Goal: Use online tool/utility: Utilize a website feature to perform a specific function

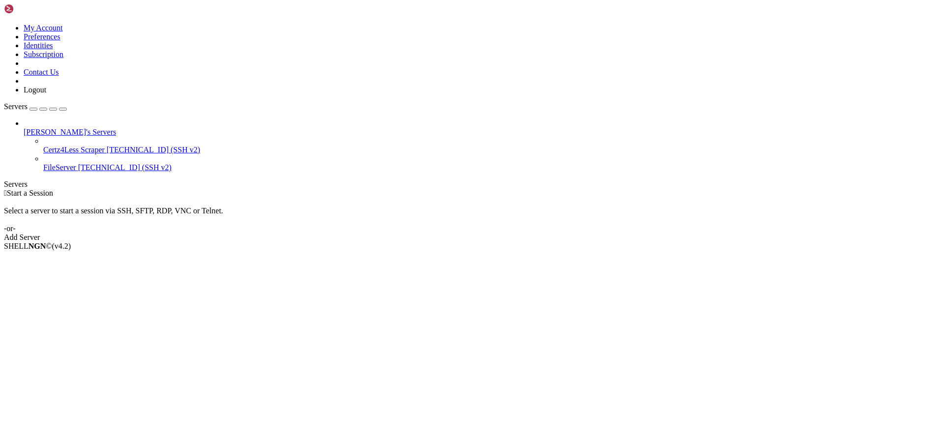
click at [78, 163] on span "[TECHNICAL_ID] (SSH v2)" at bounding box center [124, 167] width 93 height 8
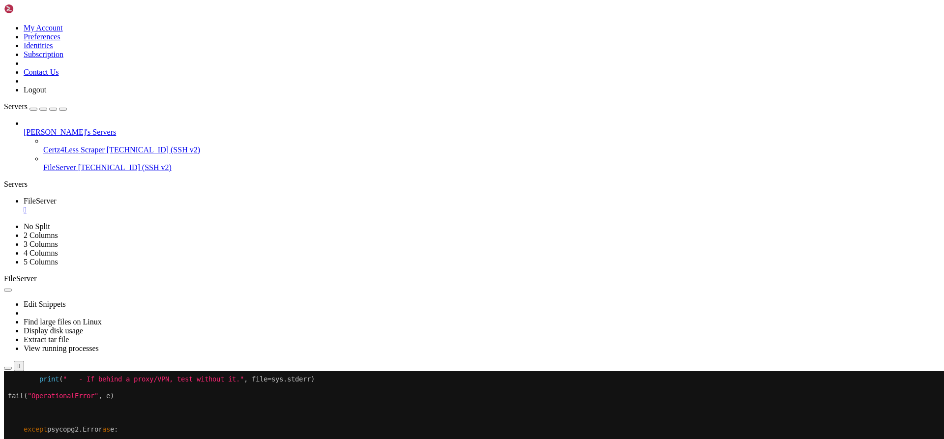
drag, startPoint x: 374, startPoint y: 47, endPoint x: 509, endPoint y: 22, distance: 137.6
click at [509, 197] on ul "FileServer " at bounding box center [472, 206] width 936 height 18
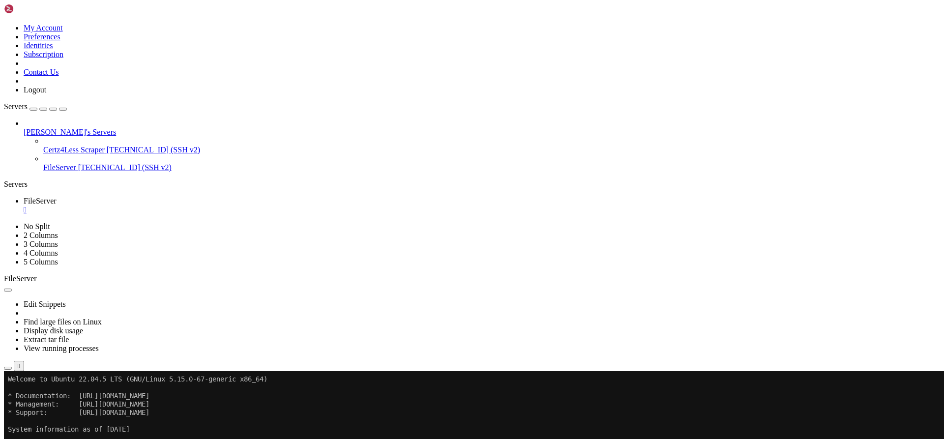
drag, startPoint x: 8, startPoint y: 596, endPoint x: 203, endPoint y: 639, distance: 200.0
drag, startPoint x: 277, startPoint y: 602, endPoint x: 243, endPoint y: 617, distance: 36.6
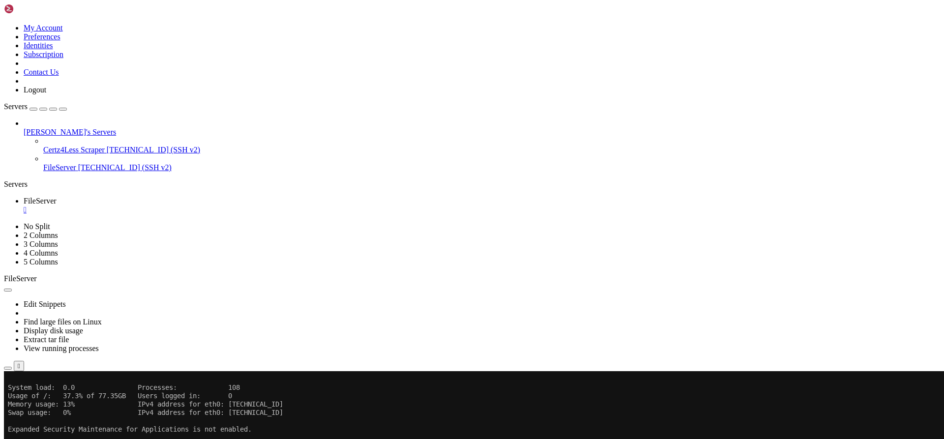
scroll to position [75, 0]
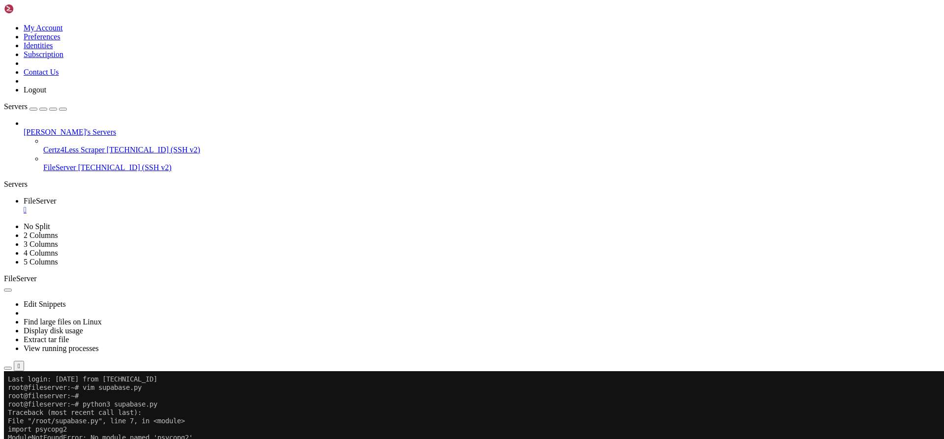
scroll to position [217, 0]
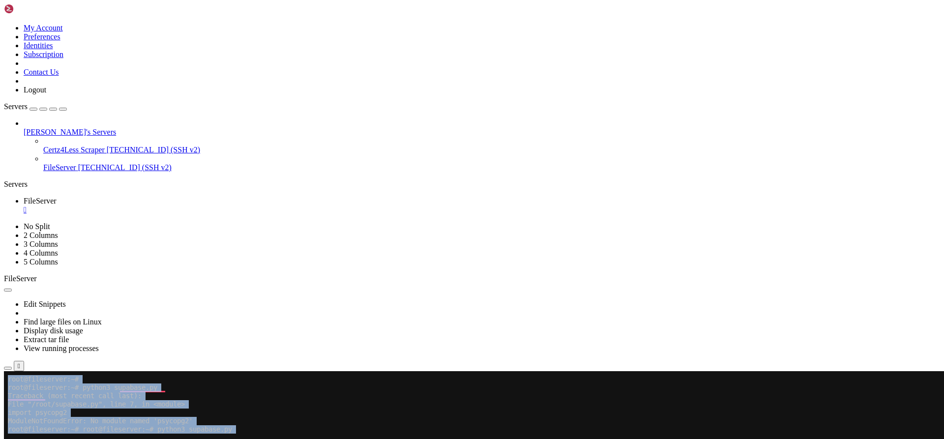
drag, startPoint x: 7, startPoint y: 723, endPoint x: 239, endPoint y: 727, distance: 232.2
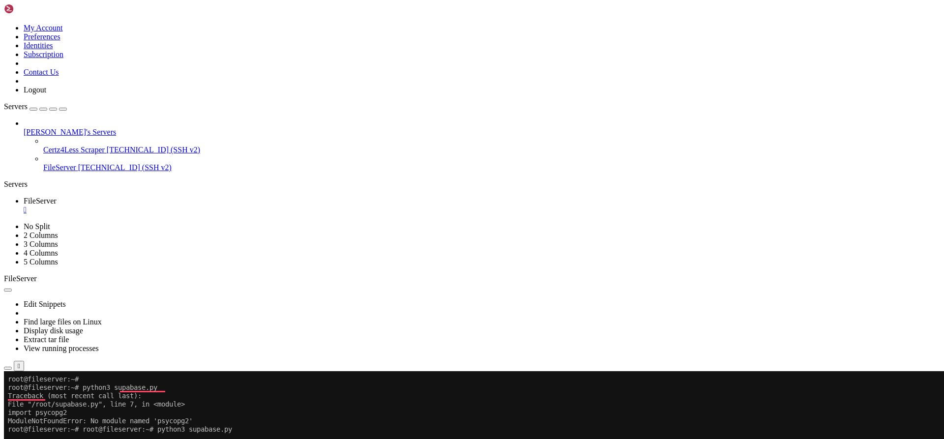
drag, startPoint x: 350, startPoint y: 730, endPoint x: 9, endPoint y: 723, distance: 340.4
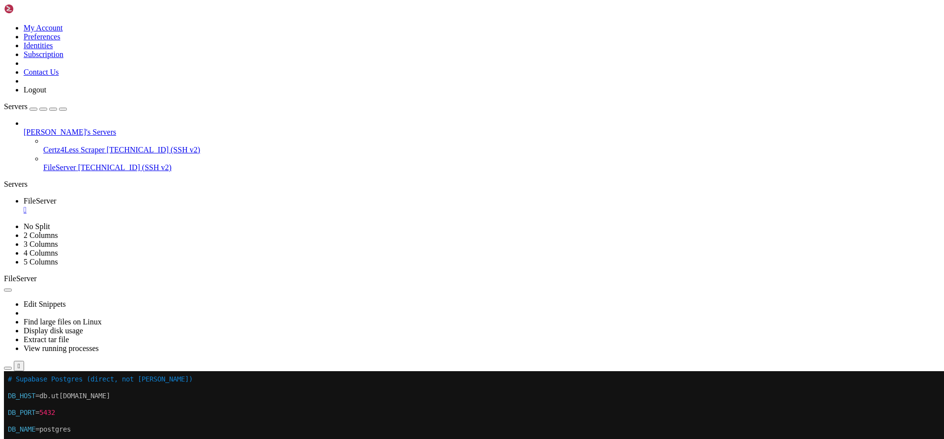
drag, startPoint x: 310, startPoint y: 483, endPoint x: 240, endPoint y: 515, distance: 77.3
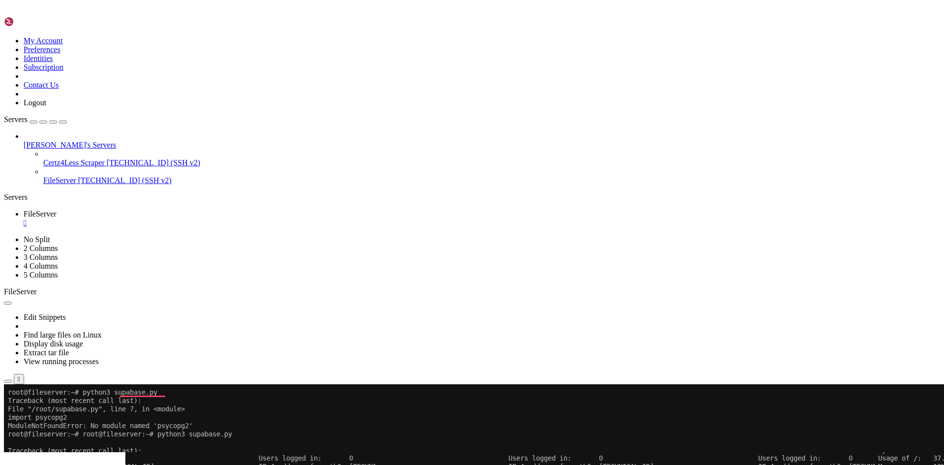
scroll to position [326, 0]
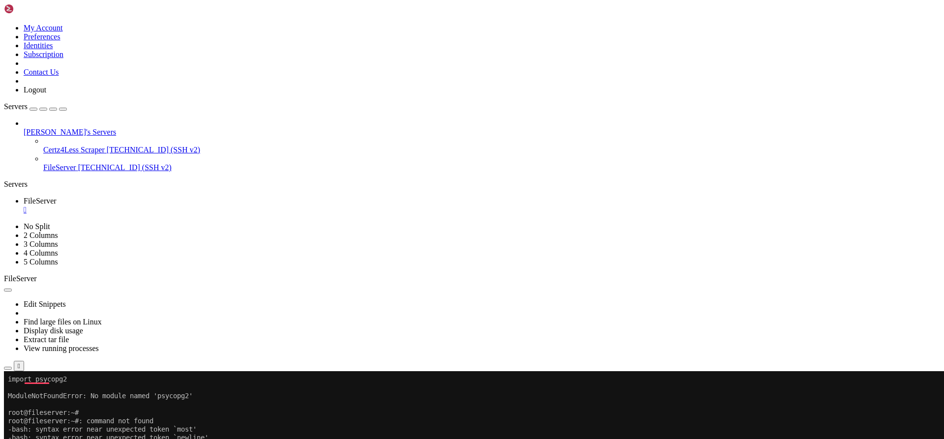
drag, startPoint x: 8, startPoint y: 647, endPoint x: 329, endPoint y: 728, distance: 330.2
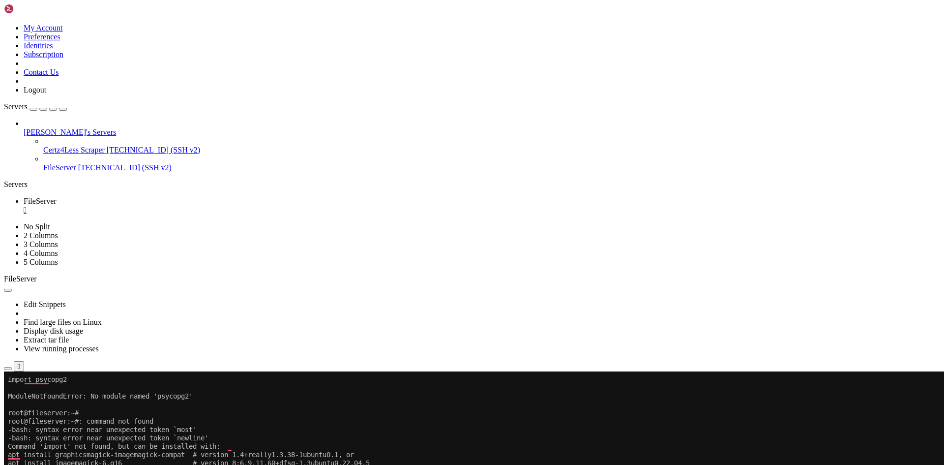
scroll to position [301, 0]
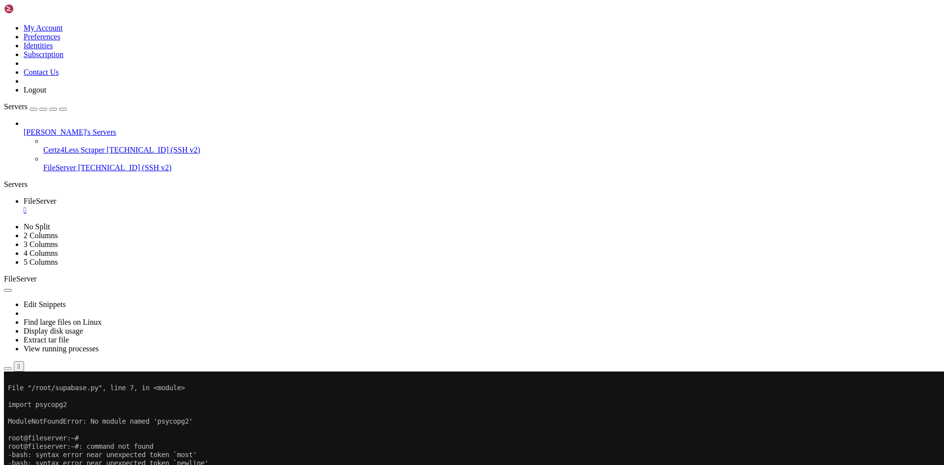
click at [524, 439] on x-row "Command 'import' not found, but can be installed with:" at bounding box center [414, 471] width 812 height 8
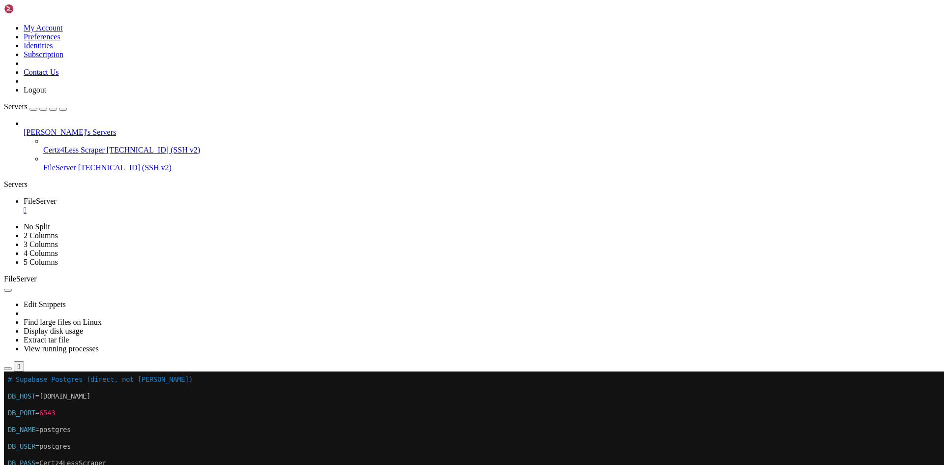
scroll to position [8, 0]
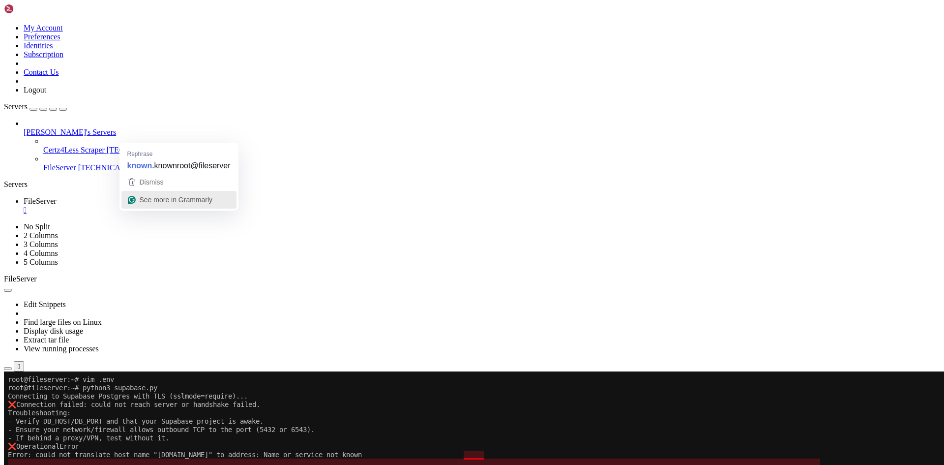
click at [198, 202] on span "See more in Grammarly" at bounding box center [176, 200] width 73 height 8
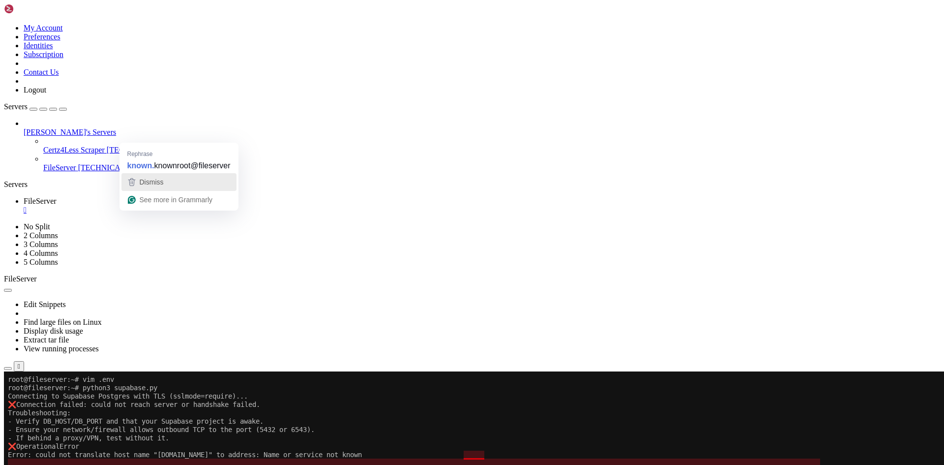
click at [147, 183] on span "Dismiss" at bounding box center [152, 182] width 24 height 8
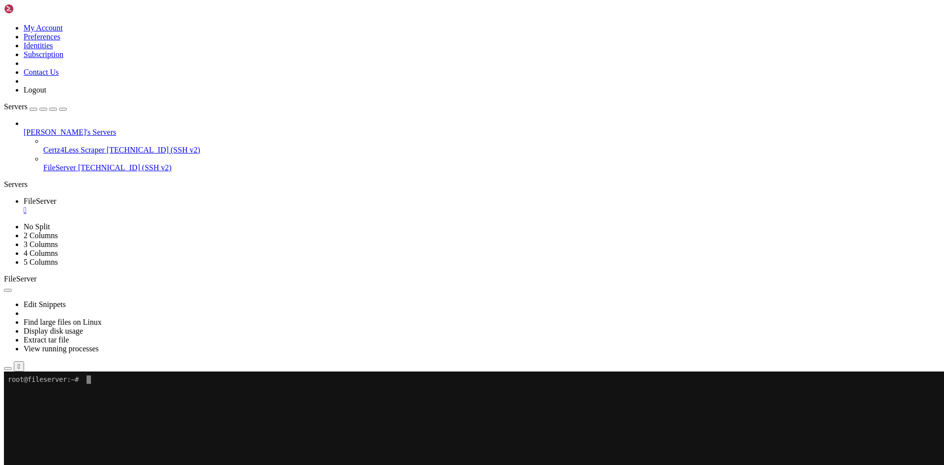
scroll to position [0, 0]
click at [484, 439] on x-row "To enrich screen reader interactions, please activate Accessibility in Grammarl…" at bounding box center [414, 446] width 812 height 8
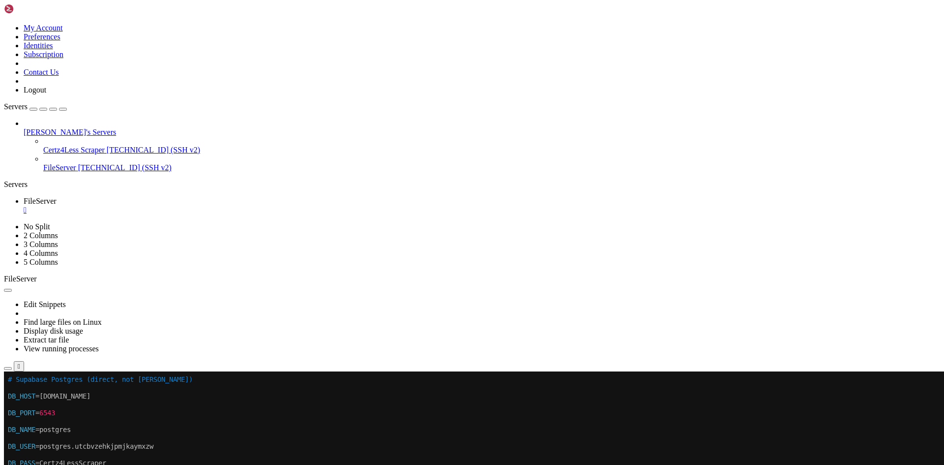
scroll to position [8, 0]
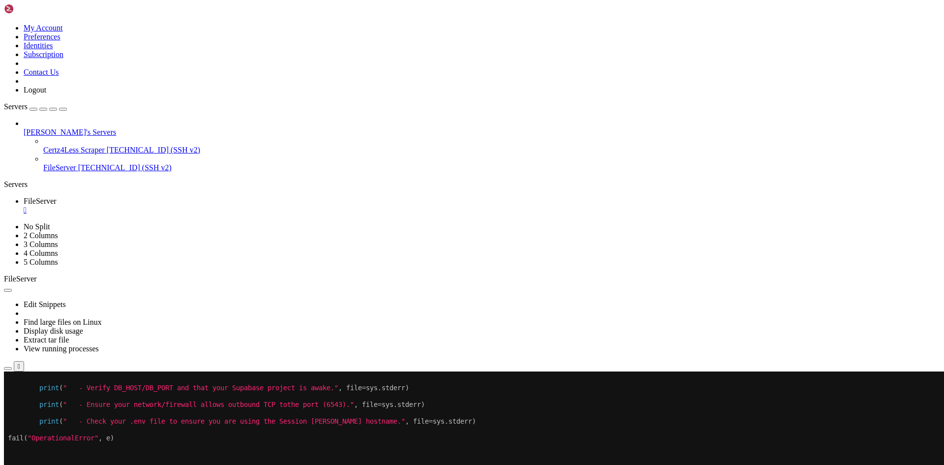
drag, startPoint x: 253, startPoint y: 18, endPoint x: 379, endPoint y: 20, distance: 125.9
click at [379, 197] on ul "FileServer " at bounding box center [472, 206] width 936 height 18
click at [281, 433] on x-row "To enrich screen reader interactions, please activate Accessibility in Grammarl…" at bounding box center [414, 429] width 812 height 8
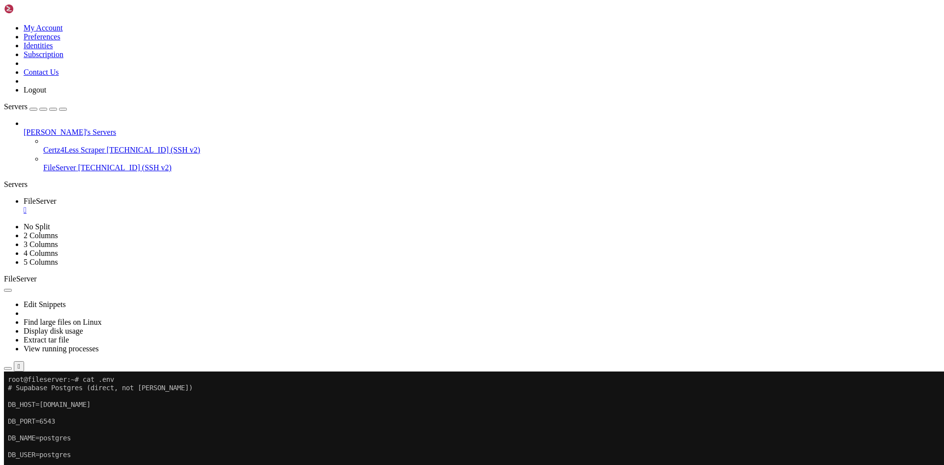
scroll to position [0, 0]
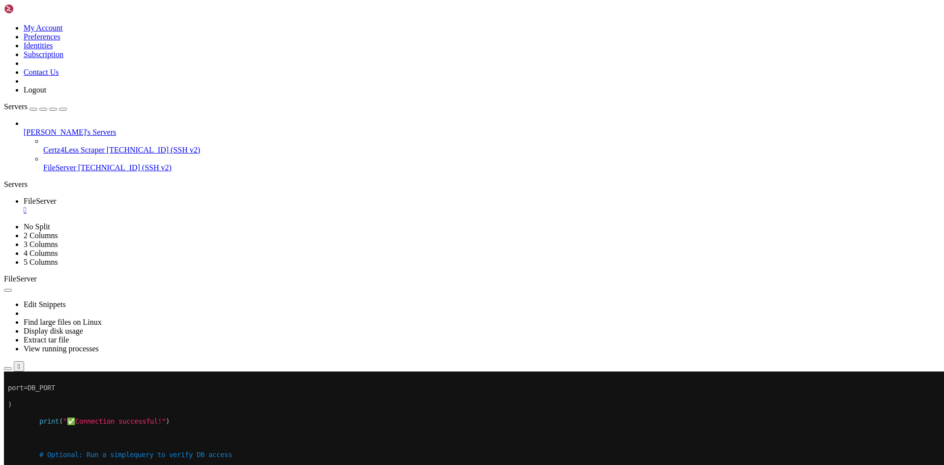
drag, startPoint x: 506, startPoint y: 29, endPoint x: 630, endPoint y: 37, distance: 124.2
click at [630, 283] on div "Edit Snippets Find large files on Linux Display disk usage Extract tar file Vie…" at bounding box center [472, 327] width 936 height 88
